Goal: Information Seeking & Learning: Learn about a topic

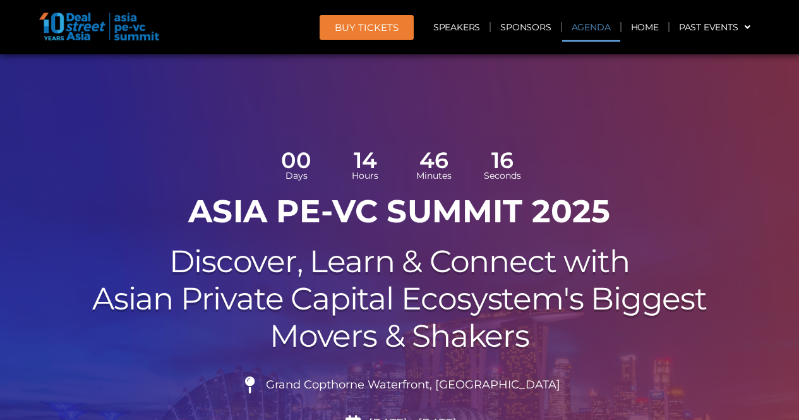
scroll to position [821, 0]
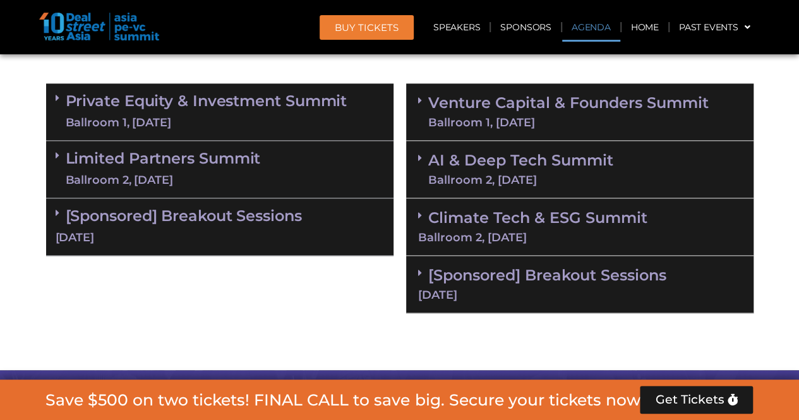
click at [238, 111] on link "Private Equity & Investment Summit Ballroom 1, [DATE]" at bounding box center [207, 112] width 282 height 38
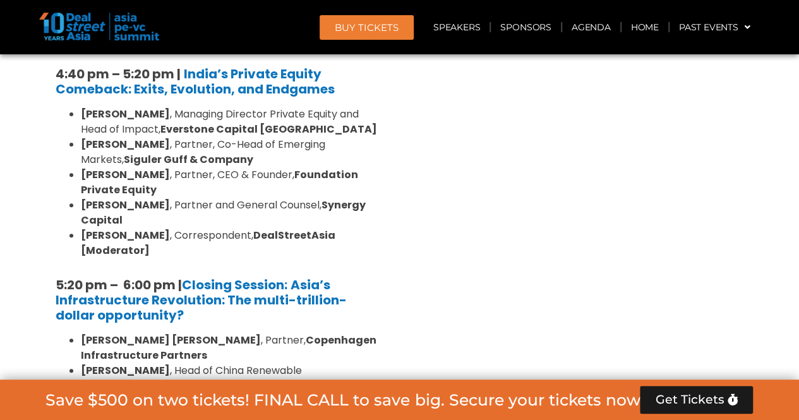
scroll to position [2590, 0]
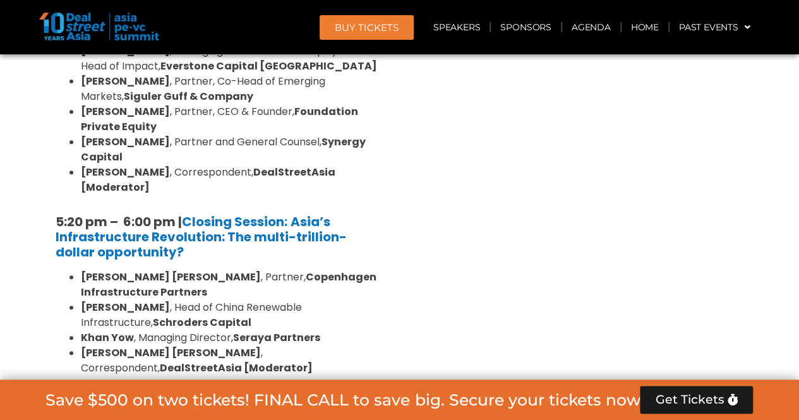
click at [254, 406] on link "Limited Partners [GEOGRAPHIC_DATA] 2, [DATE]" at bounding box center [163, 425] width 195 height 38
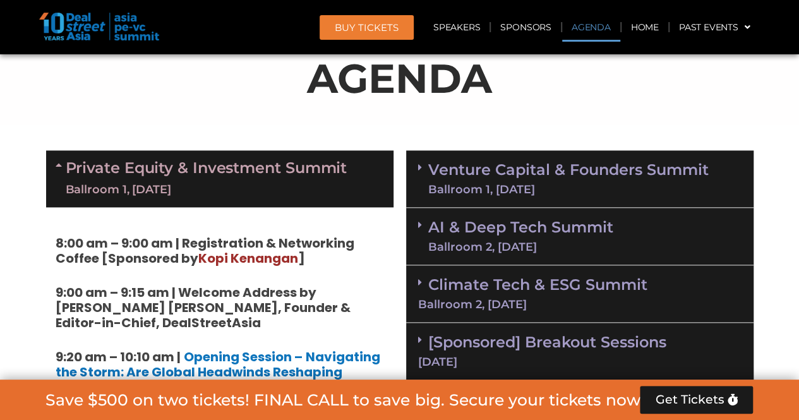
scroll to position [695, 0]
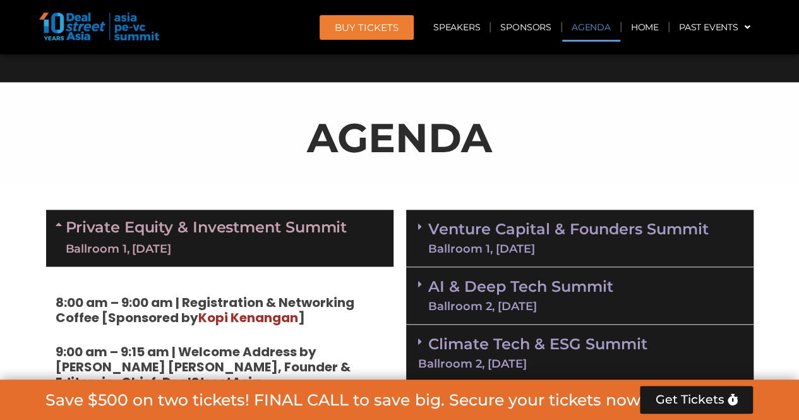
click at [219, 229] on link "Private Equity & Investment Summit Ballroom 1, [DATE]" at bounding box center [207, 238] width 282 height 38
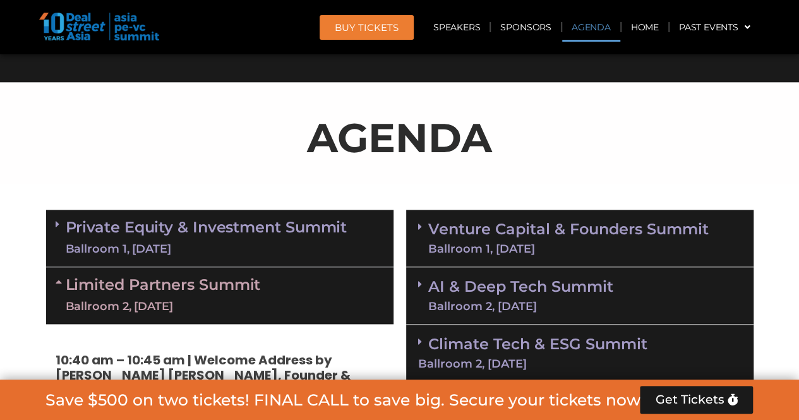
scroll to position [821, 0]
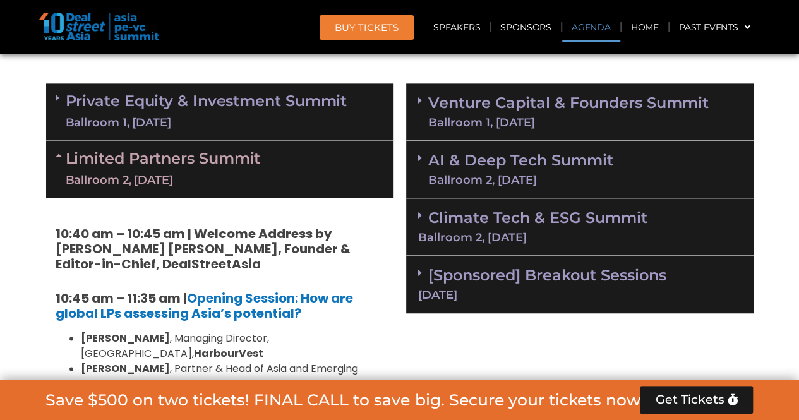
click at [228, 167] on link "Limited Partners [GEOGRAPHIC_DATA] 2, [DATE]" at bounding box center [163, 169] width 195 height 38
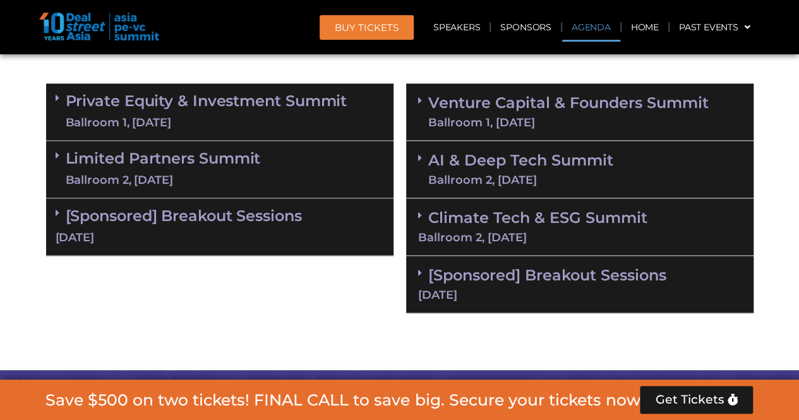
click at [229, 228] on div "[Sponsored] Breakout Sessions [DATE]" at bounding box center [219, 226] width 347 height 57
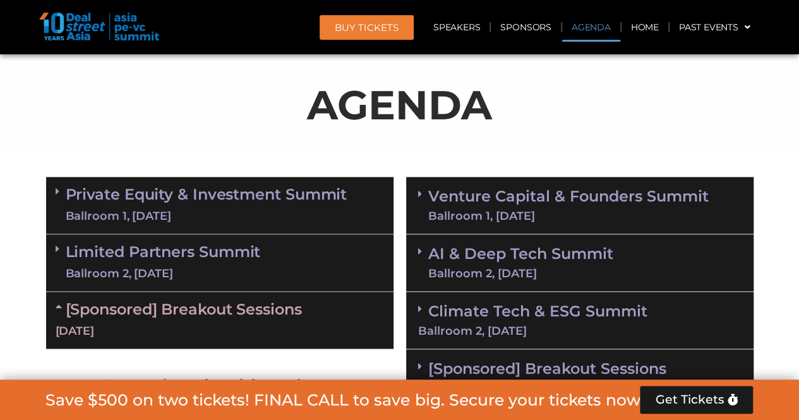
scroll to position [695, 0]
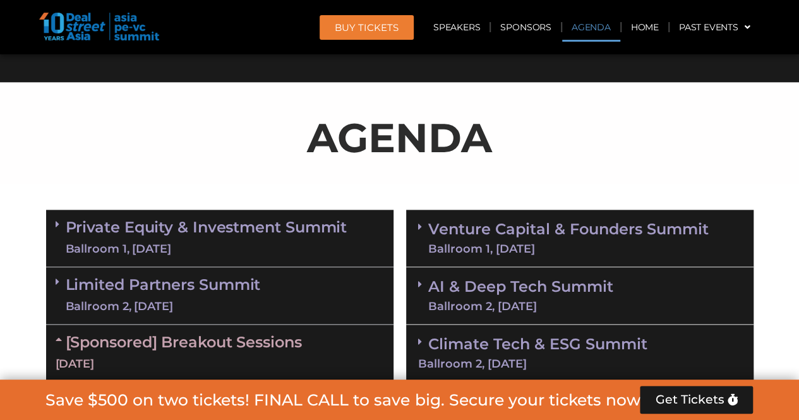
click at [264, 353] on div "[Sponsored] Breakout Sessions [DATE]" at bounding box center [219, 353] width 347 height 57
click at [232, 248] on div "Ballroom 1, [DATE]" at bounding box center [207, 249] width 282 height 16
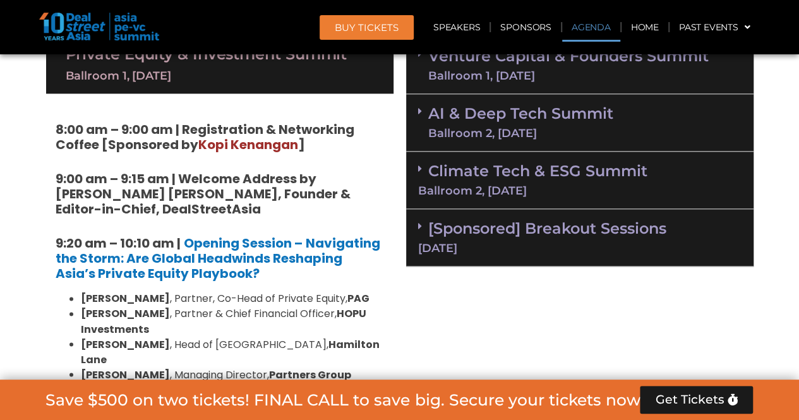
scroll to position [885, 0]
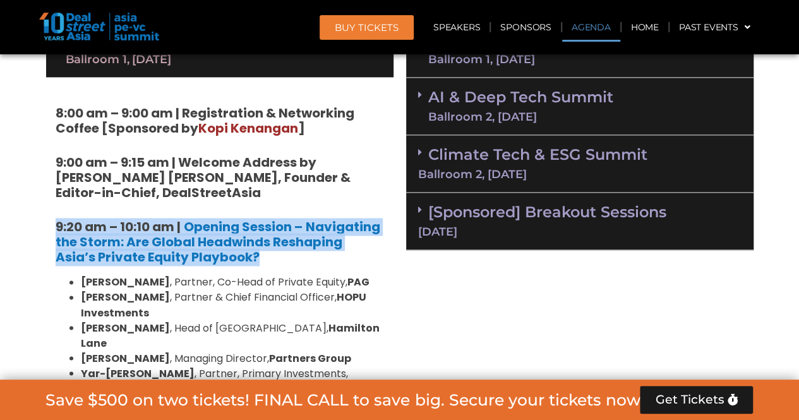
drag, startPoint x: 216, startPoint y: 251, endPoint x: 56, endPoint y: 228, distance: 162.1
click at [56, 228] on h5 "9:20 am – 10:10 am | Opening Session – Navigating the Storm: Are Global Headwin…" at bounding box center [220, 241] width 329 height 45
copy h5 "9:20 am – 10:10 am | Opening Session – Navigating the Storm: Are Global Headwin…"
